Goal: Browse casually

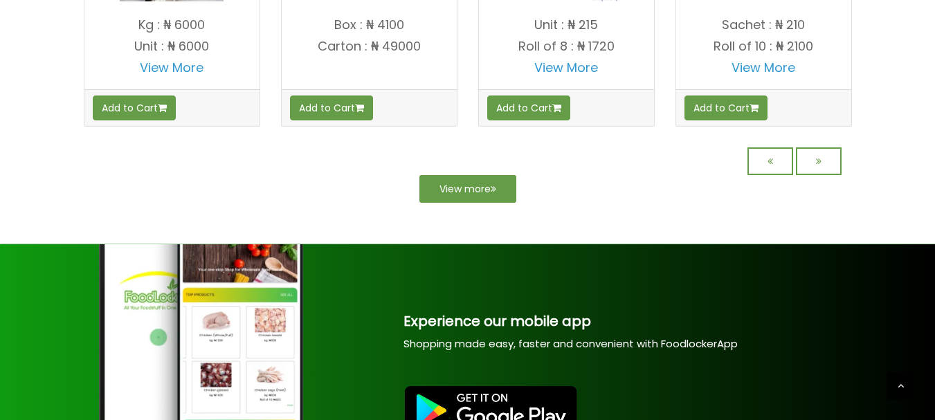
scroll to position [1394, 0]
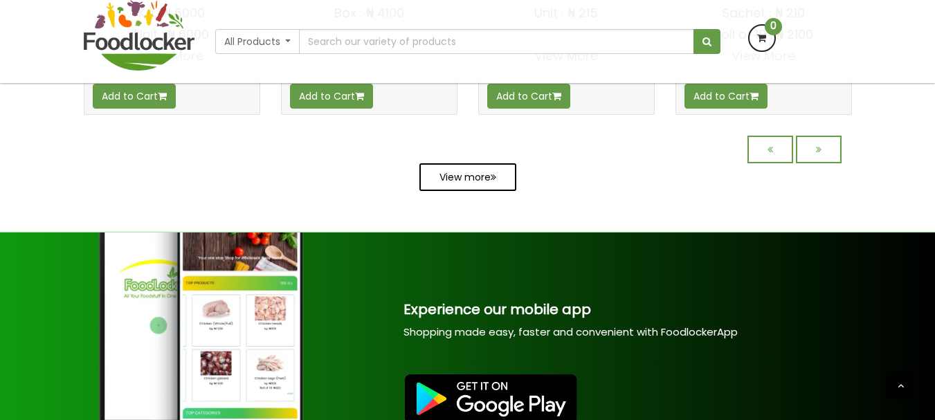
click at [483, 191] on link "View more" at bounding box center [467, 177] width 97 height 28
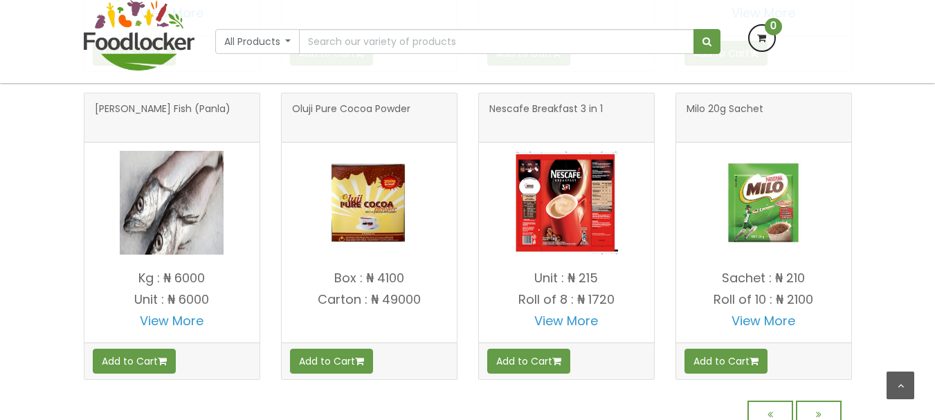
scroll to position [1164, 0]
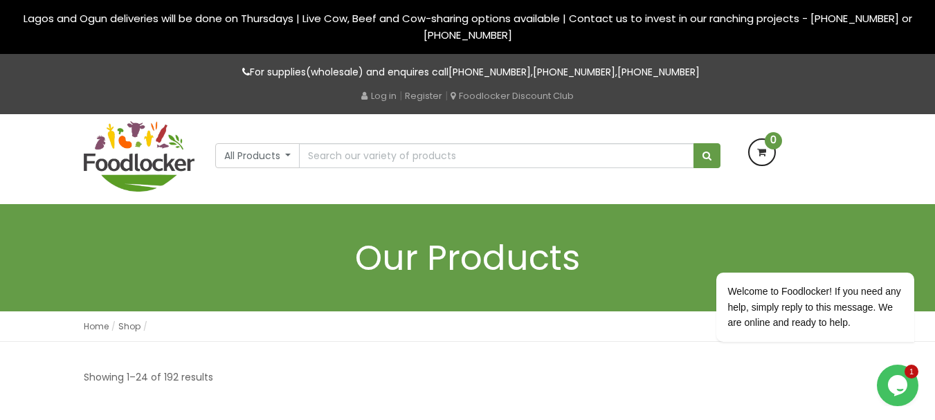
click at [165, 156] on img at bounding box center [139, 156] width 111 height 71
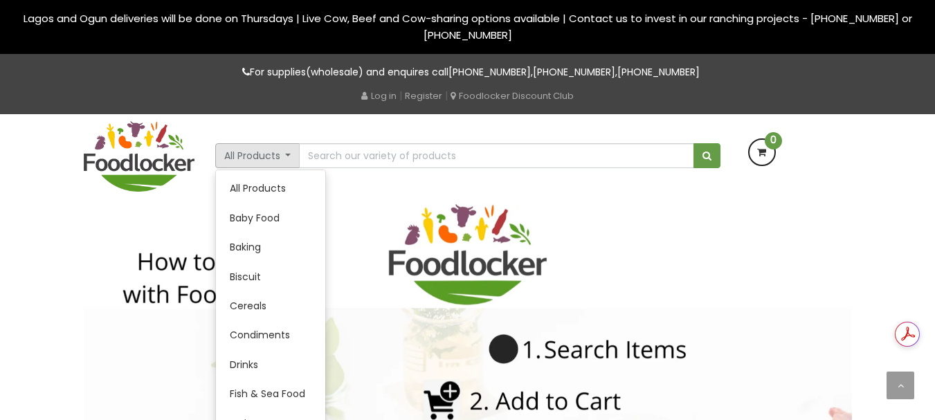
click at [382, 204] on img at bounding box center [468, 420] width 768 height 432
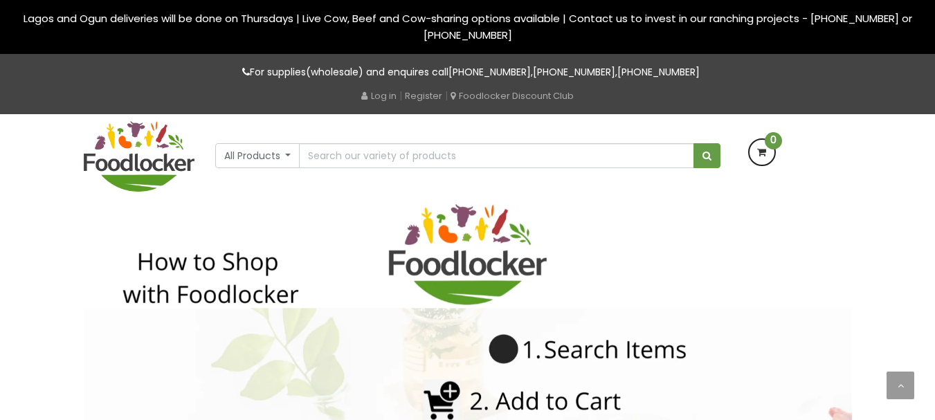
scroll to position [367, 0]
